Goal: Find specific page/section: Find specific page/section

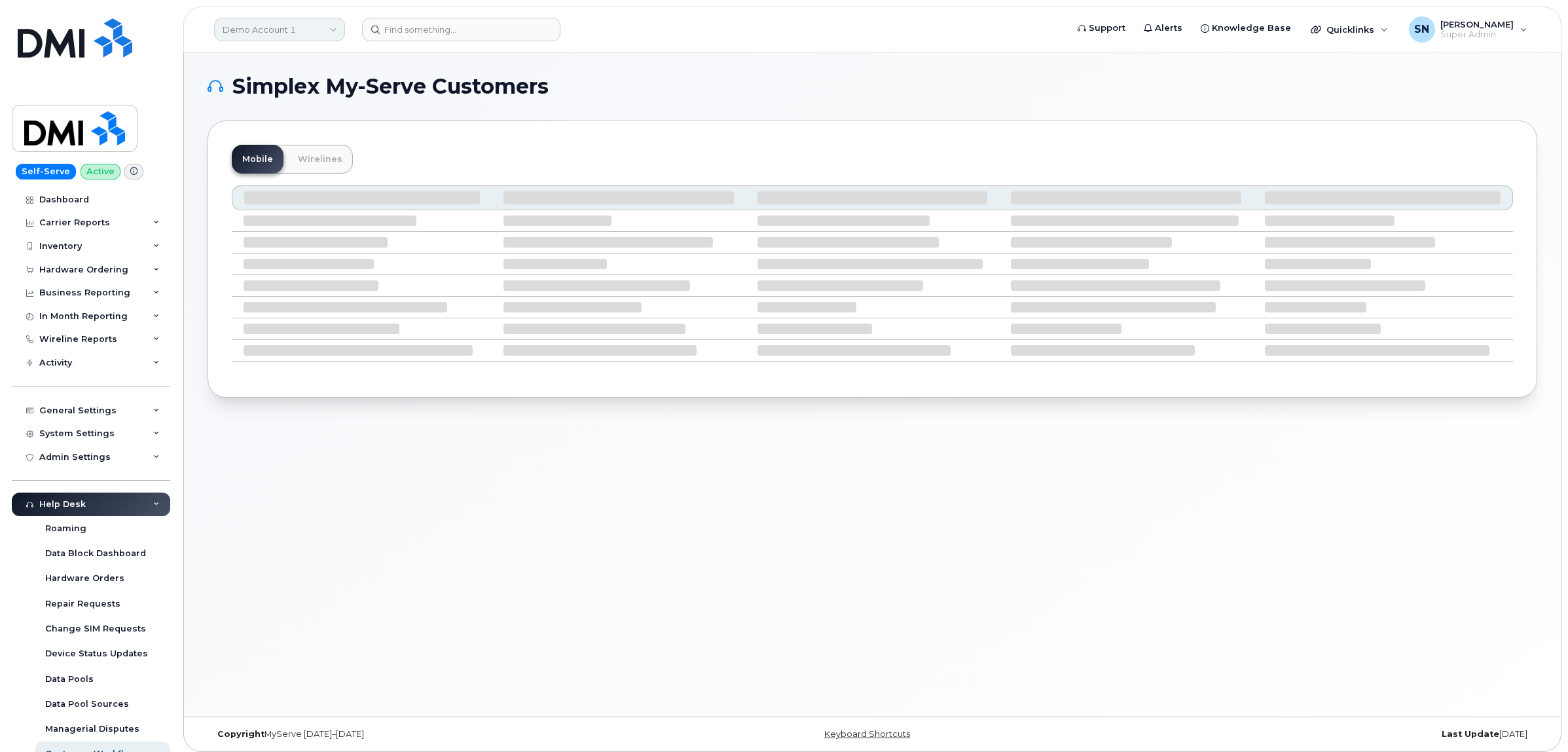
click at [306, 33] on link "Demo Account 1" at bounding box center [279, 30] width 131 height 23
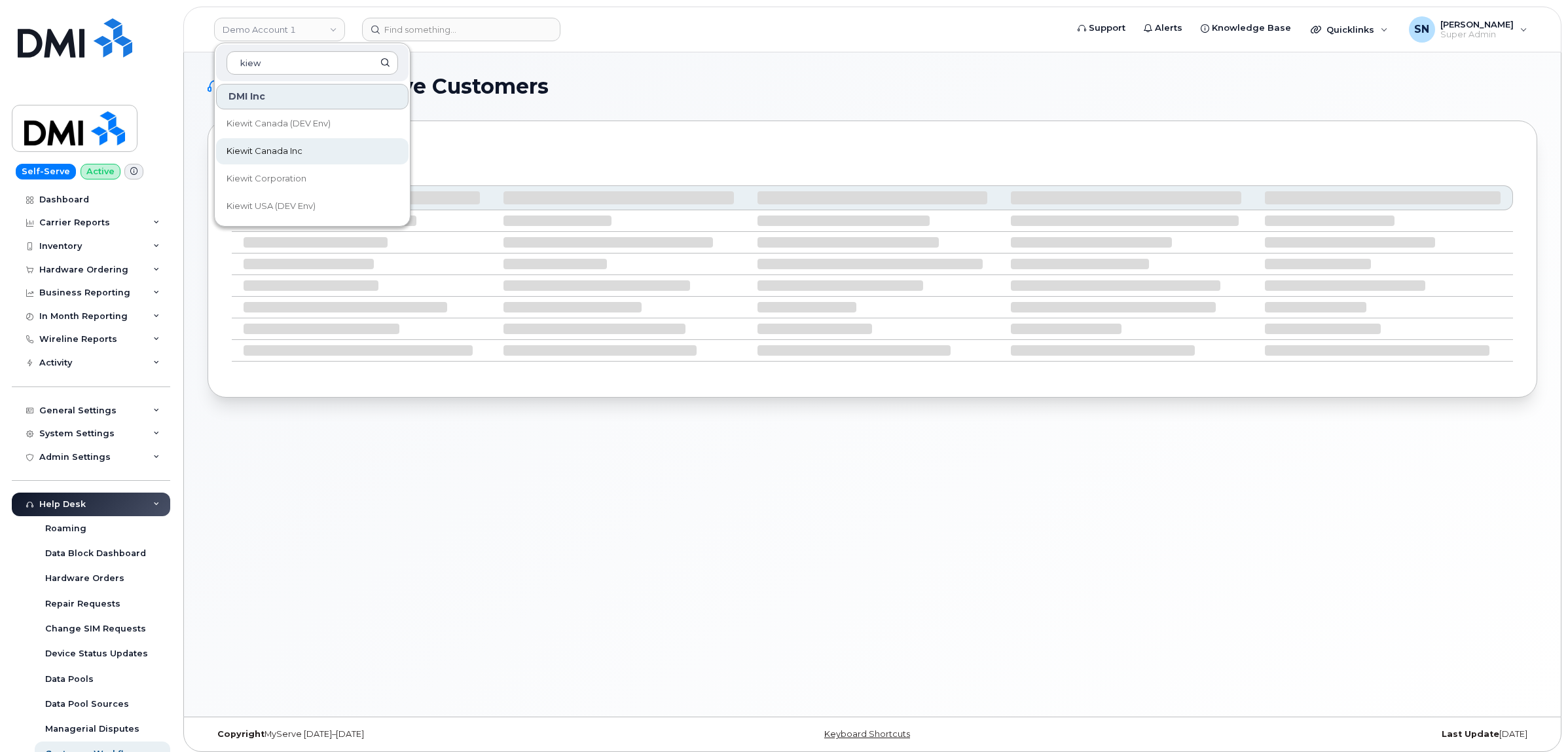
type input "kiew"
click at [298, 154] on span "Kiewit Canada Inc" at bounding box center [265, 151] width 76 height 14
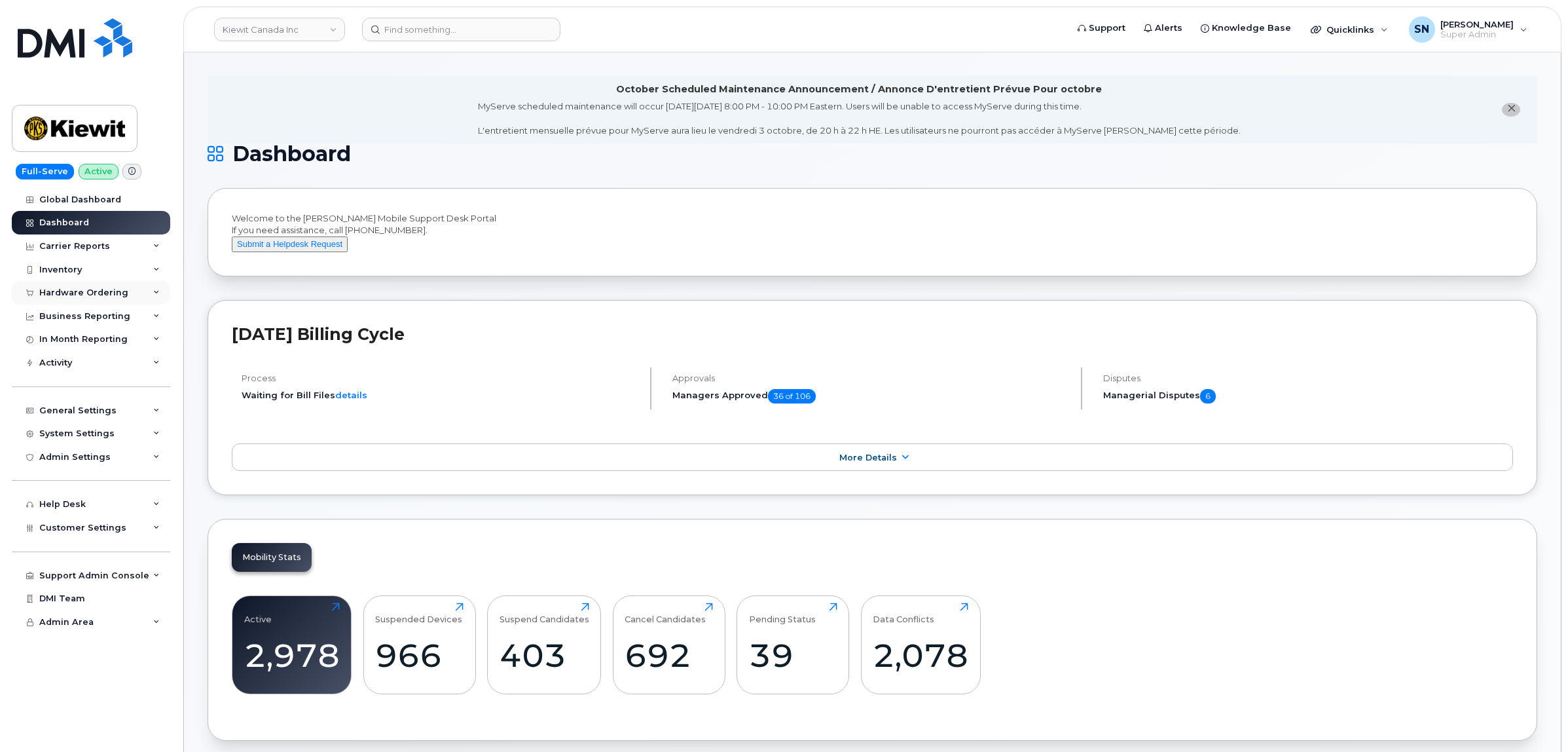
click at [90, 294] on div "Hardware Ordering" at bounding box center [84, 293] width 89 height 11
click at [88, 294] on div "Hardware Ordering" at bounding box center [84, 293] width 89 height 11
click at [95, 532] on span "Customer Settings" at bounding box center [83, 527] width 87 height 10
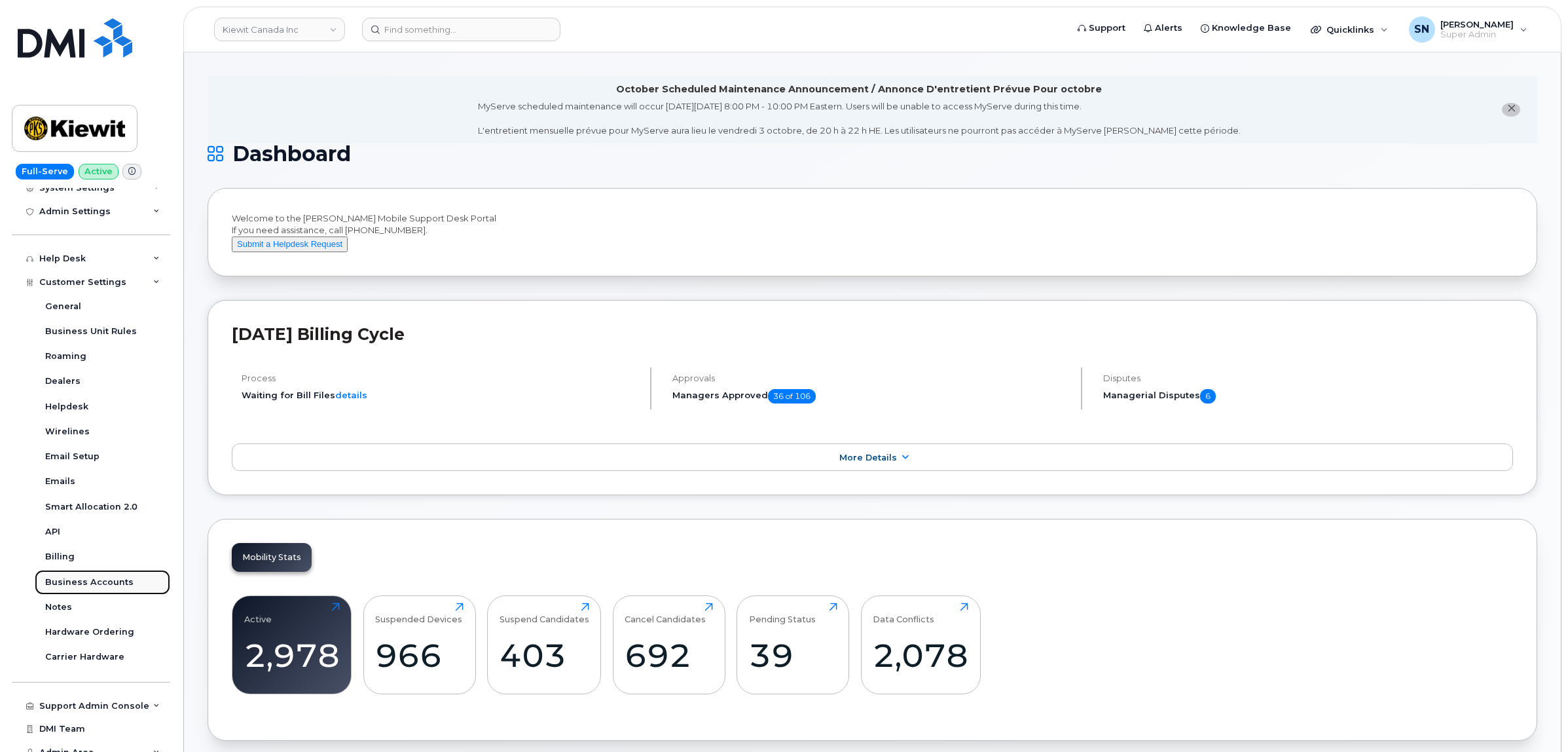
click at [90, 586] on div "Business Accounts" at bounding box center [89, 582] width 88 height 12
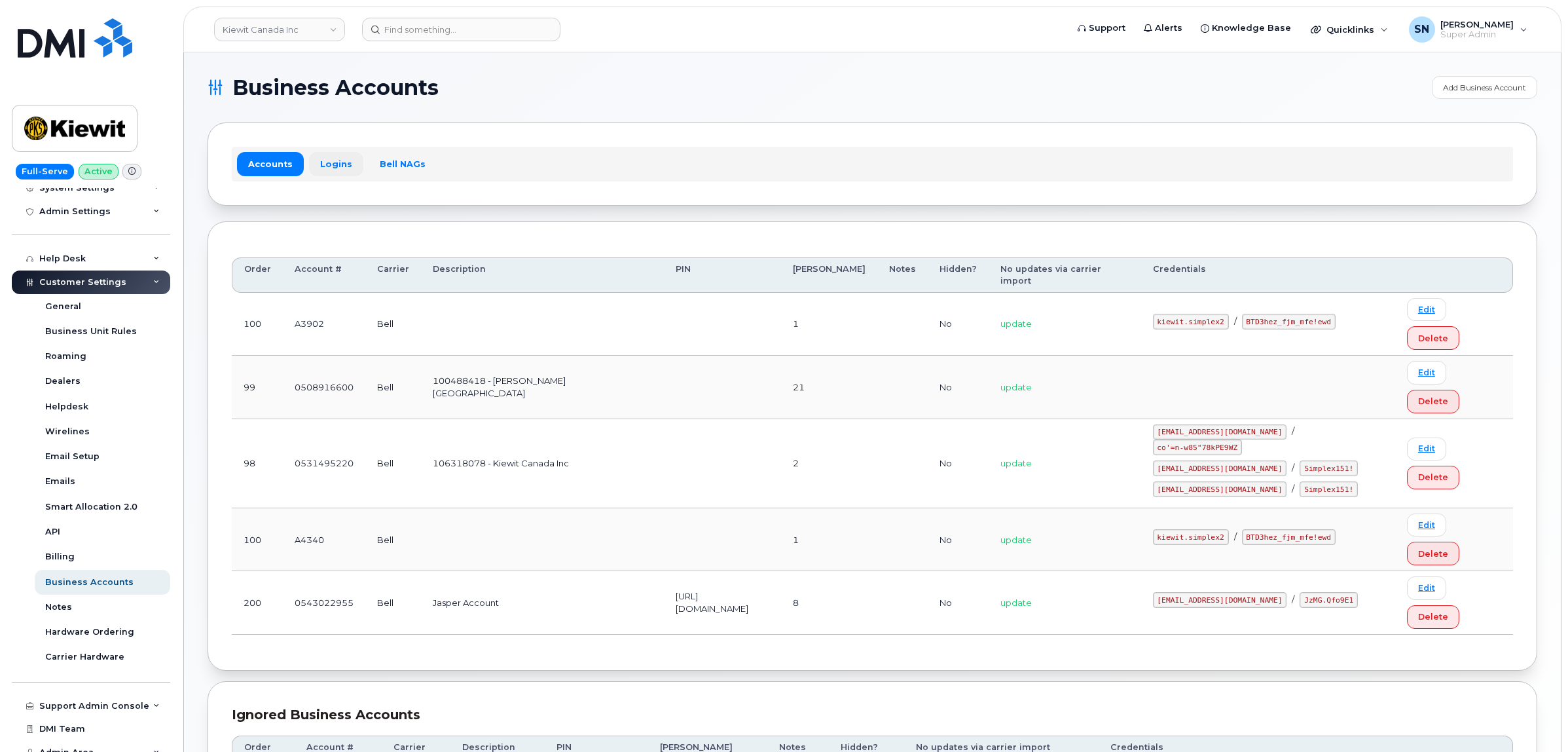
click at [328, 168] on link "Logins" at bounding box center [336, 164] width 54 height 23
